Goal: Information Seeking & Learning: Understand process/instructions

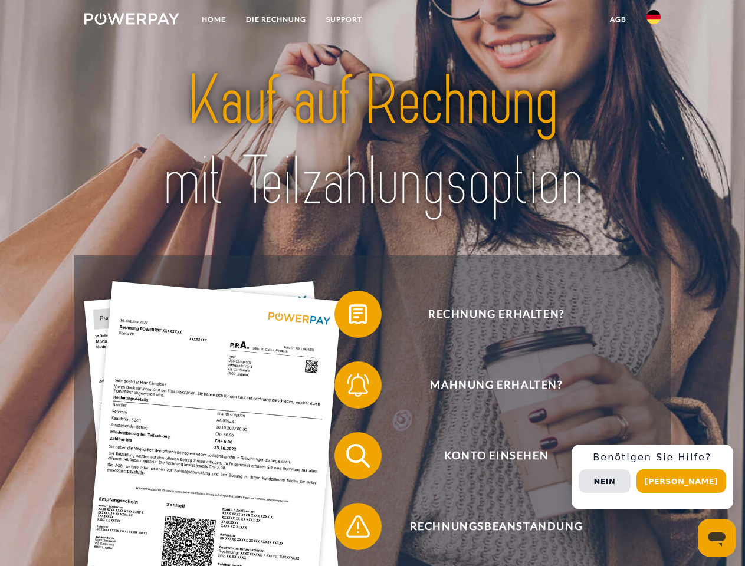
click at [132, 21] on img at bounding box center [131, 19] width 95 height 12
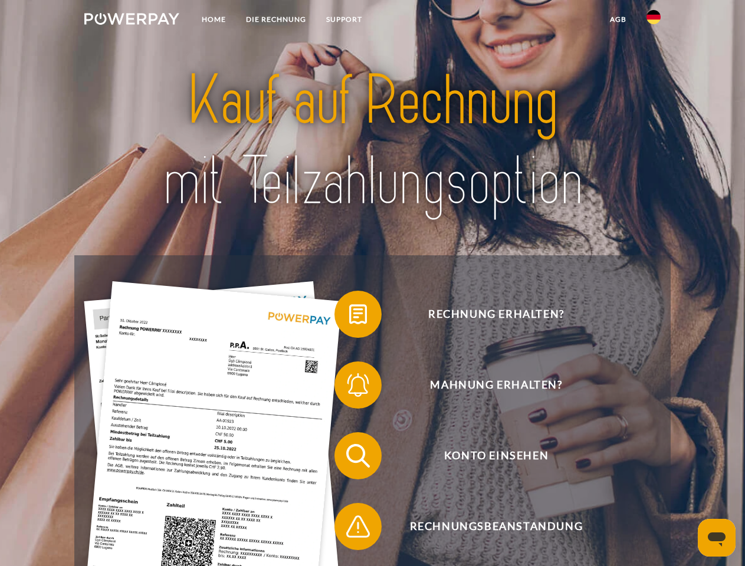
click at [653, 21] on img at bounding box center [653, 17] width 14 height 14
click at [618, 19] on link "agb" at bounding box center [618, 19] width 37 height 21
click at [349, 317] on span at bounding box center [340, 314] width 59 height 59
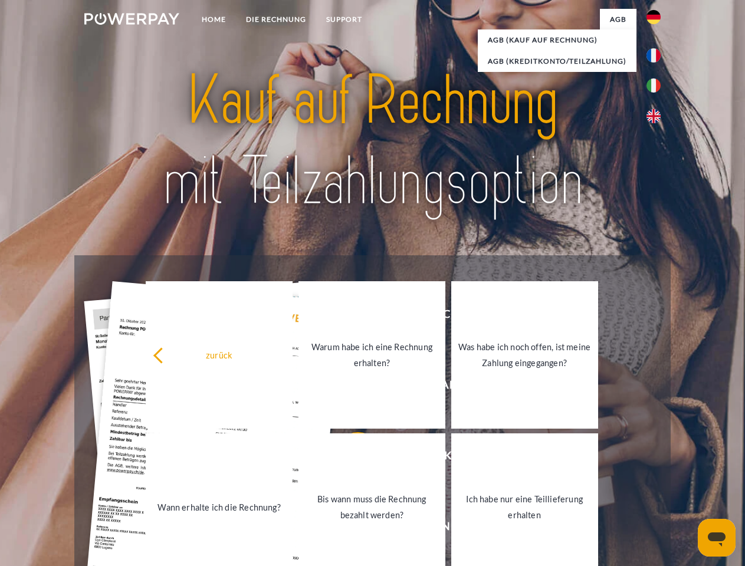
click at [349, 387] on link "Warum habe ich eine Rechnung erhalten?" at bounding box center [371, 354] width 147 height 147
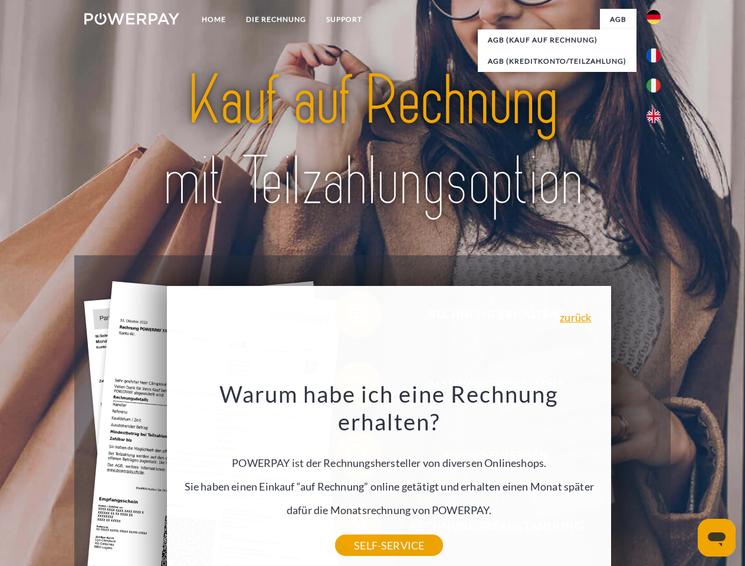
click at [349, 529] on div "Warum habe ich eine Rechnung erhalten? POWERPAY ist der Rechnungshersteller von…" at bounding box center [389, 463] width 431 height 166
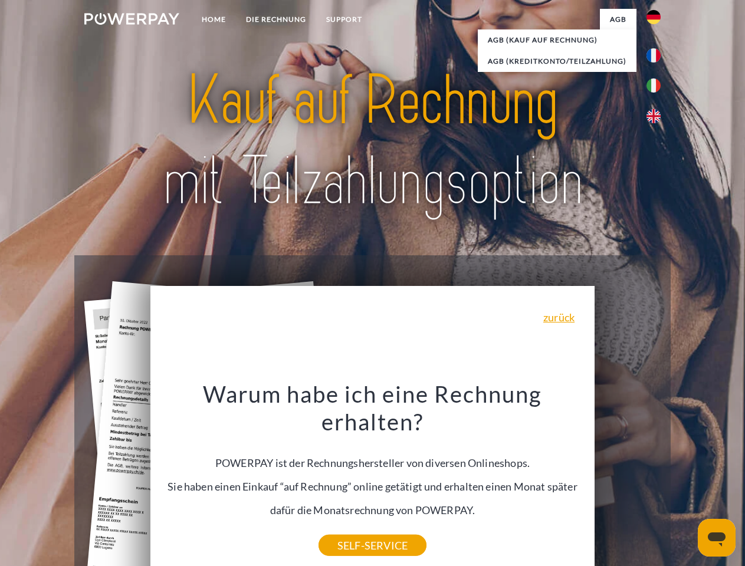
click at [656, 477] on div "Rechnung erhalten? Mahnung erhalten? Konto einsehen" at bounding box center [372, 491] width 596 height 472
click at [628, 480] on span "Konto einsehen" at bounding box center [496, 455] width 289 height 47
click at [685, 481] on header "Home DIE RECHNUNG SUPPORT" at bounding box center [372, 407] width 745 height 815
